Goal: Transaction & Acquisition: Purchase product/service

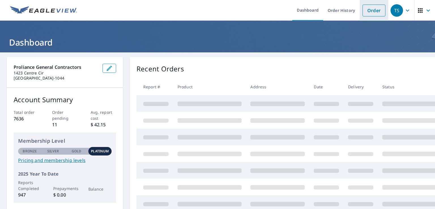
click at [369, 12] on link "Order" at bounding box center [373, 11] width 23 height 12
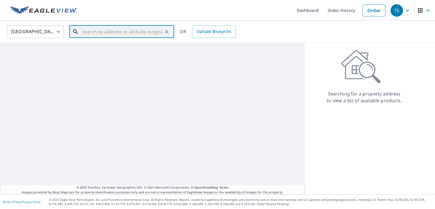
click at [86, 30] on input "text" at bounding box center [122, 32] width 81 height 16
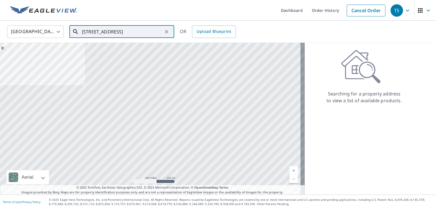
click at [117, 30] on input "[STREET_ADDRESS]" at bounding box center [122, 32] width 81 height 16
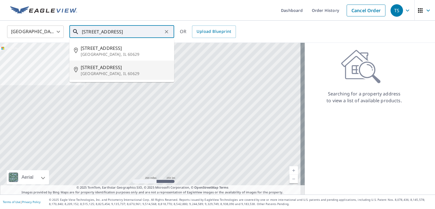
click at [101, 71] on p "[GEOGRAPHIC_DATA], IL 60629" at bounding box center [125, 74] width 89 height 6
type input "[STREET_ADDRESS]"
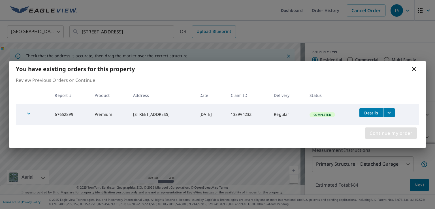
click at [383, 132] on span "Continue my order" at bounding box center [390, 133] width 43 height 8
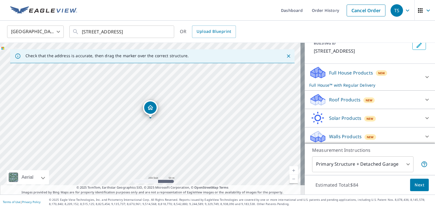
scroll to position [40, 0]
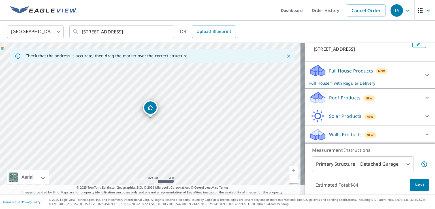
click at [414, 186] on span "Next" at bounding box center [419, 184] width 10 height 7
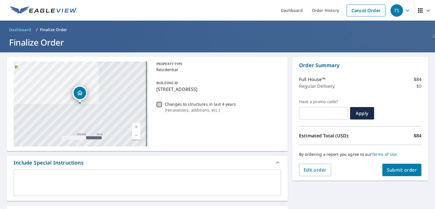
click at [158, 104] on input "Changes to structures in last 4 years ( renovations, additions, etc. )" at bounding box center [159, 104] width 7 height 7
checkbox input "true"
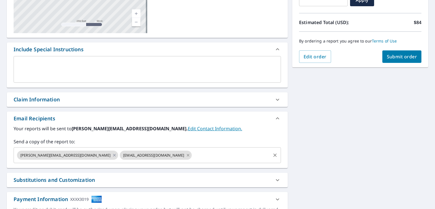
click at [186, 155] on icon at bounding box center [188, 155] width 5 height 6
click at [112, 155] on icon at bounding box center [114, 155] width 5 height 6
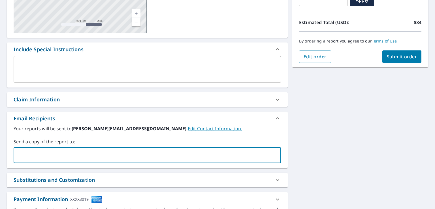
click at [34, 154] on input "text" at bounding box center [142, 155] width 253 height 11
type input "[PERSON_NAME][EMAIL_ADDRESS][DOMAIN_NAME]"
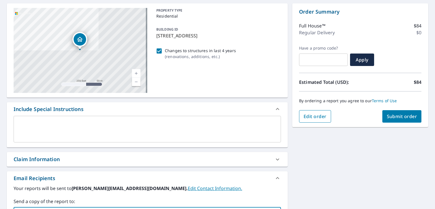
scroll to position [62, 0]
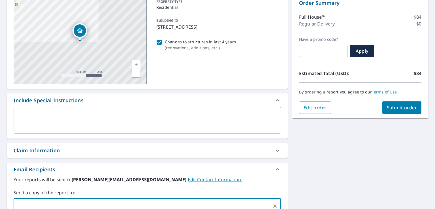
click at [397, 106] on span "Submit order" at bounding box center [401, 107] width 30 height 6
